Goal: Communication & Community: Participate in discussion

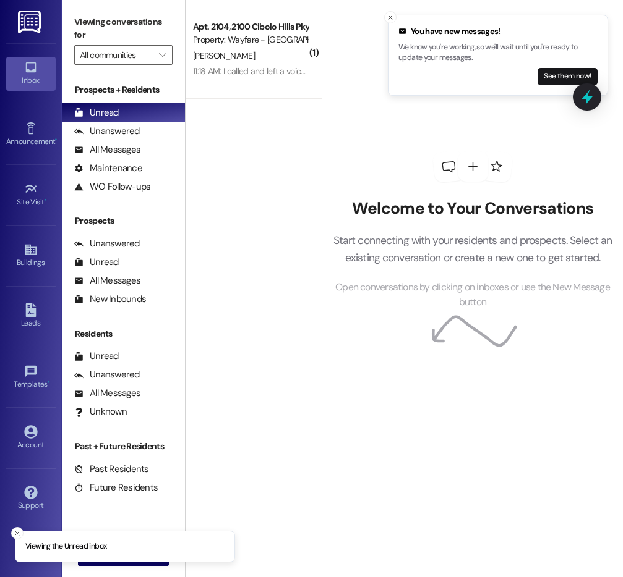
click at [218, 18] on div "Apt. 2104, 2100 Cibolo Hills Pky Property: Wayfare - Cibolo Hills C. Williams 1…" at bounding box center [253, 49] width 136 height 99
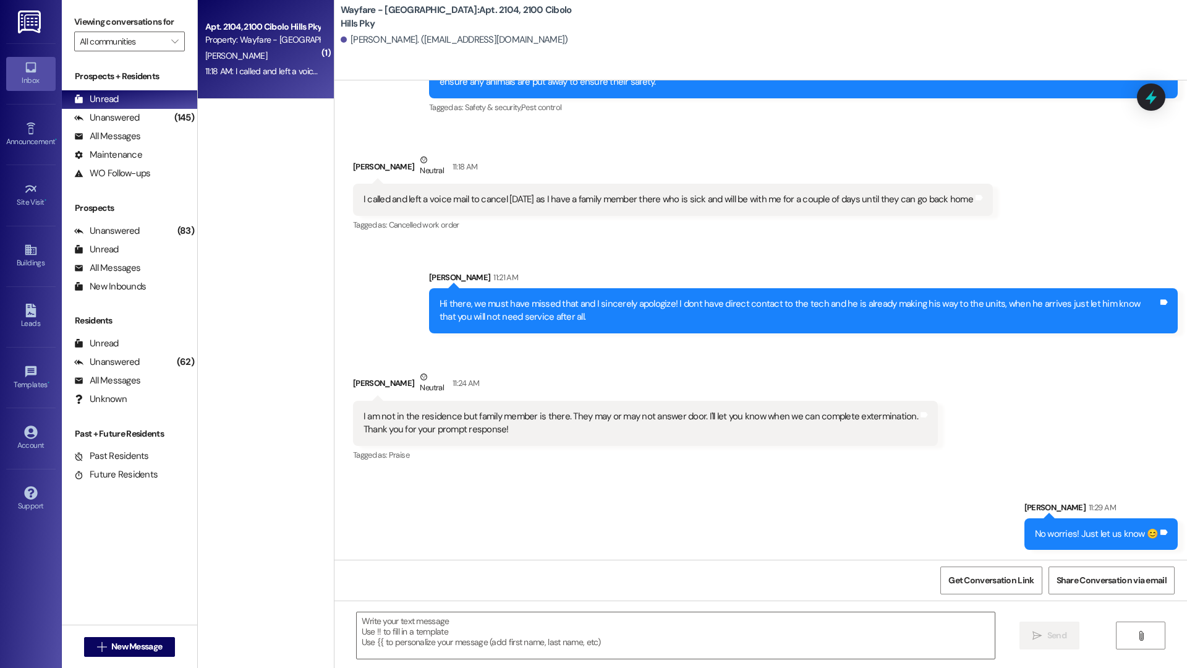
scroll to position [5562, 0]
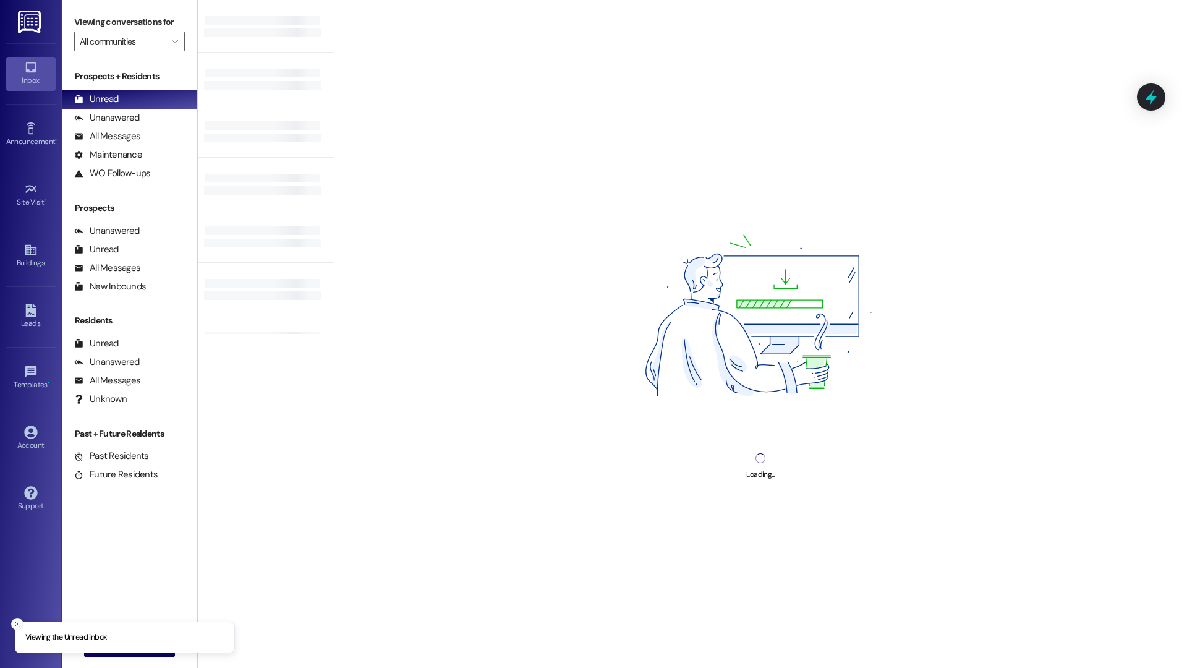
click at [17, 623] on line "Close toast" at bounding box center [17, 624] width 4 height 4
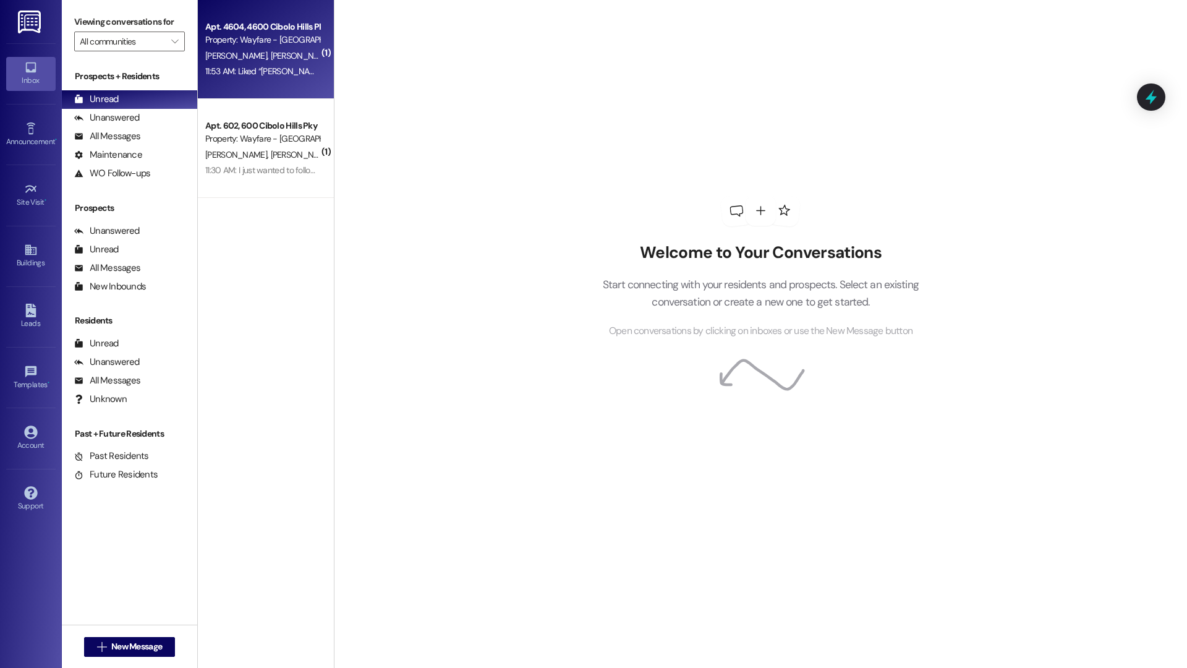
click at [293, 76] on div "11:53 AM: Liked “[PERSON_NAME] (Wayfare - [GEOGRAPHIC_DATA]): Hi there! The pes…" at bounding box center [748, 71] width 1086 height 11
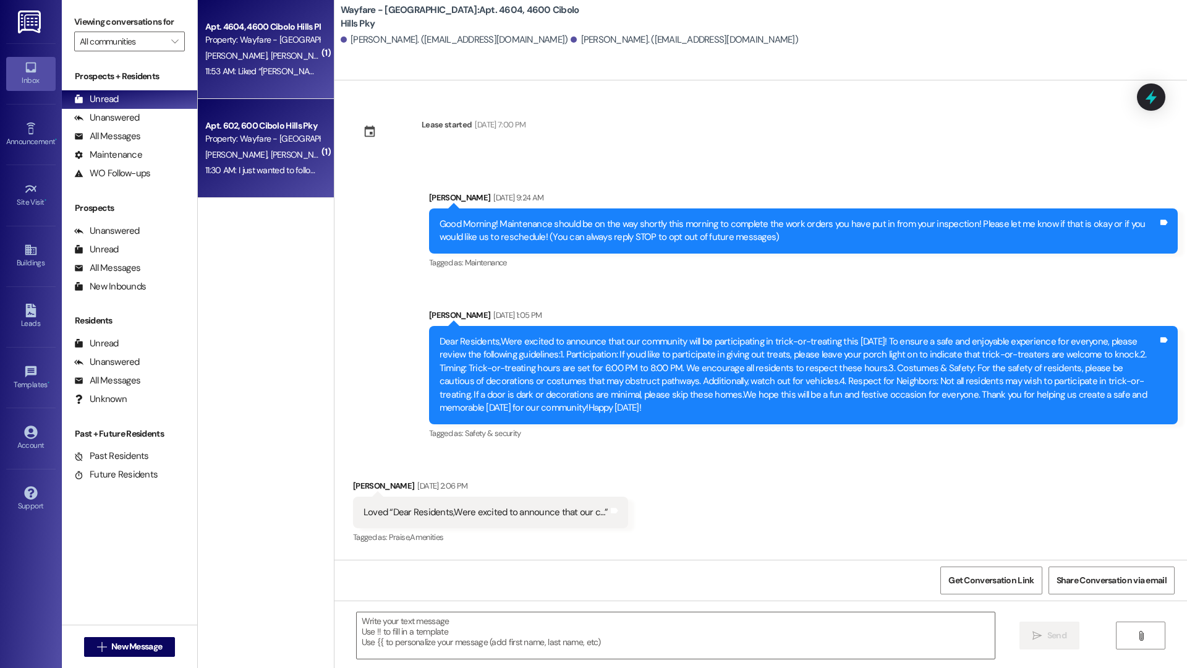
scroll to position [13771, 0]
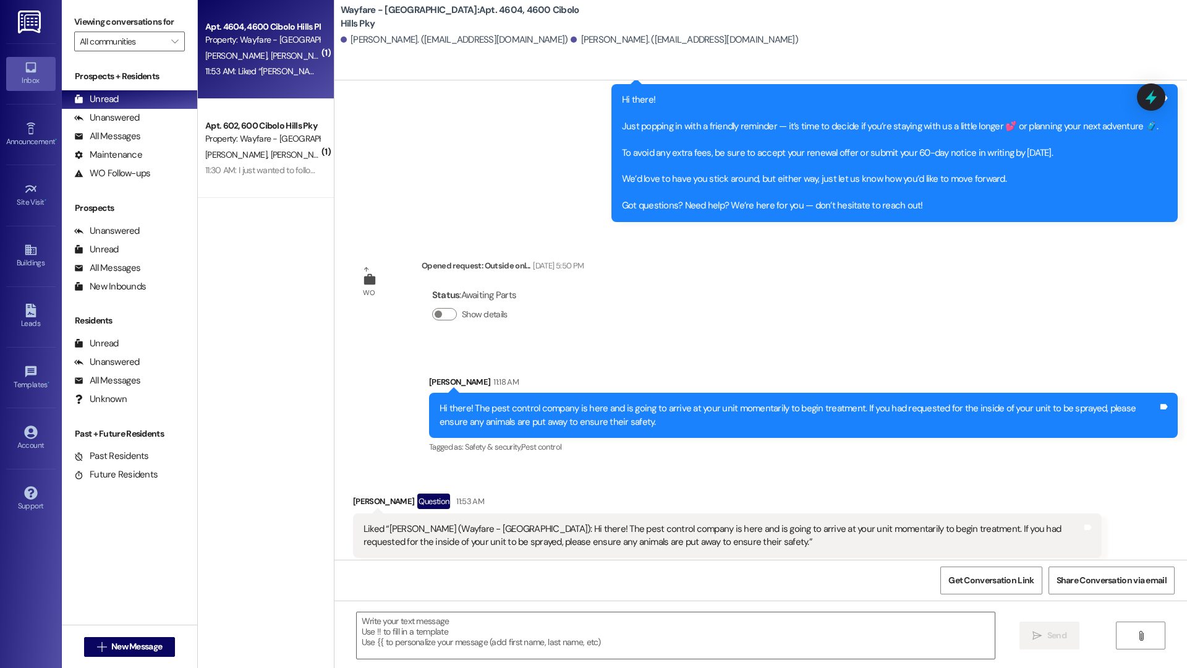
click at [294, 159] on div "[PERSON_NAME] [PERSON_NAME]" at bounding box center [262, 154] width 117 height 15
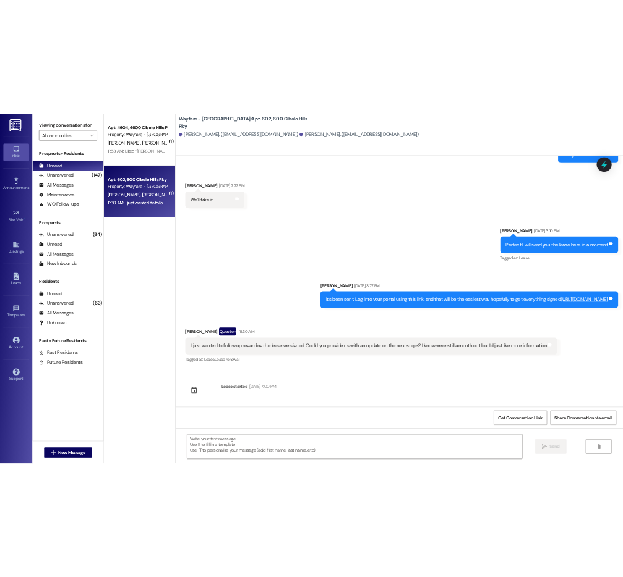
scroll to position [1203, 0]
